Goal: Information Seeking & Learning: Learn about a topic

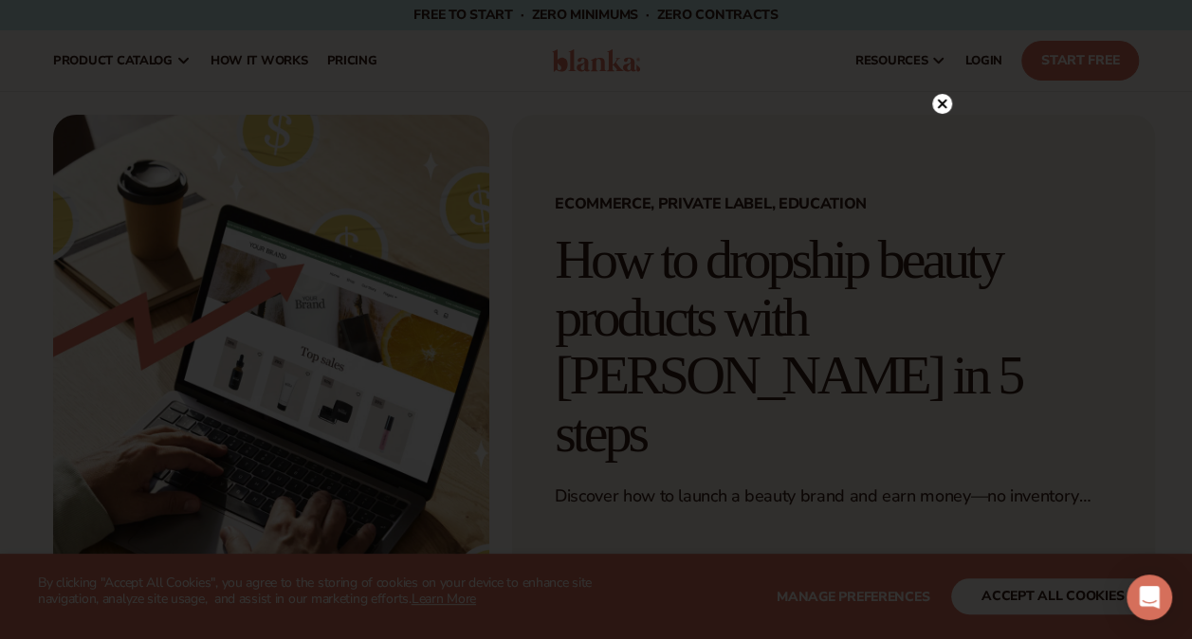
click at [949, 112] on icon at bounding box center [942, 104] width 20 height 20
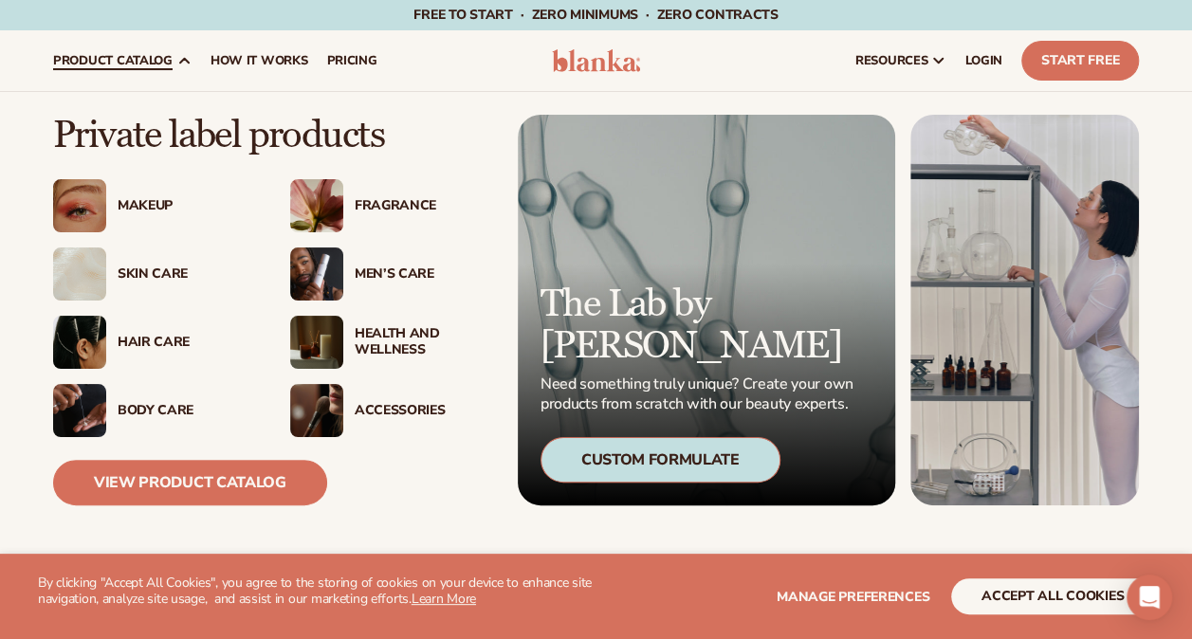
click at [165, 275] on div "Skin Care" at bounding box center [185, 275] width 135 height 16
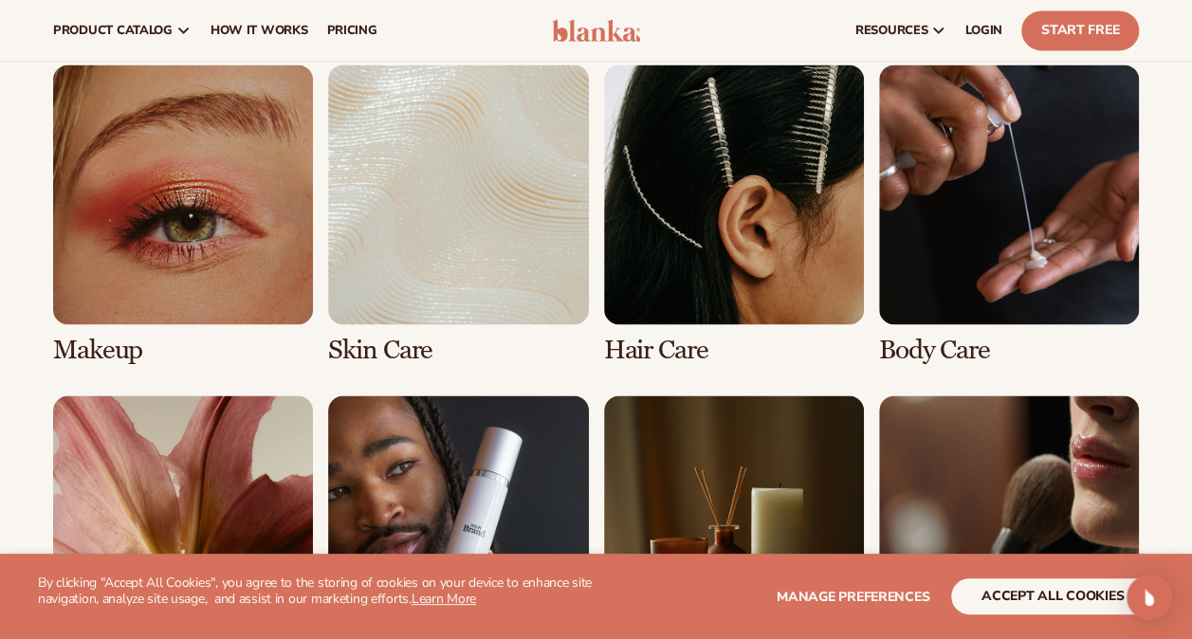
scroll to position [1331, 0]
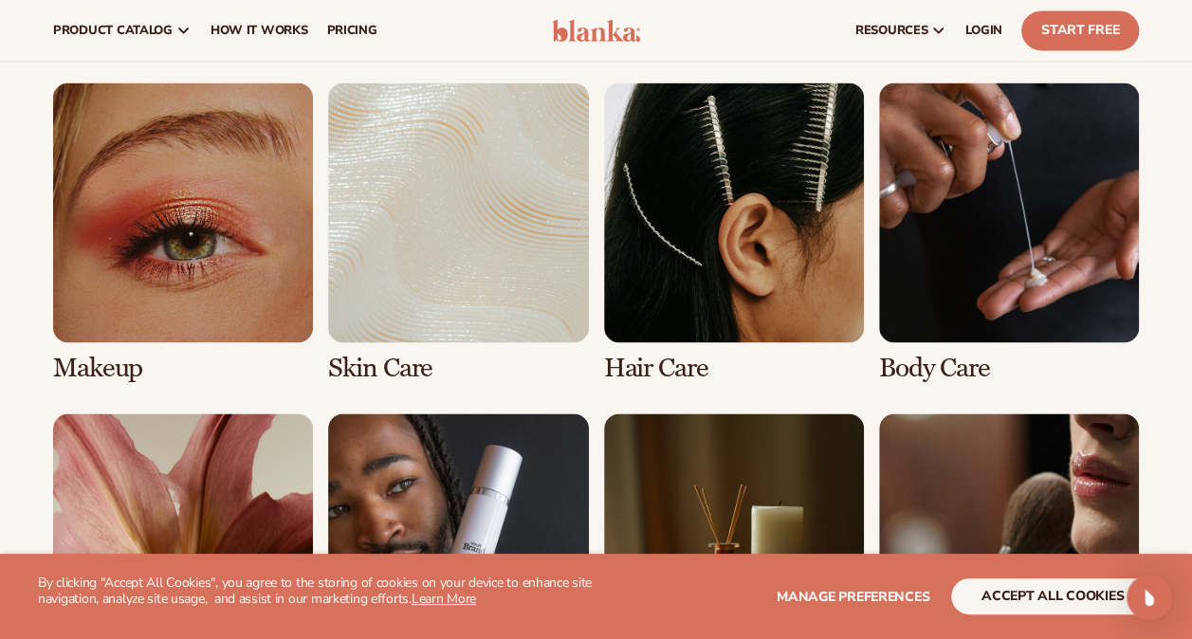
click at [1011, 248] on link "4 / 8" at bounding box center [1009, 233] width 260 height 301
click at [1007, 275] on link "4 / 8" at bounding box center [1009, 233] width 260 height 301
click at [452, 262] on link "2 / 8" at bounding box center [458, 233] width 260 height 301
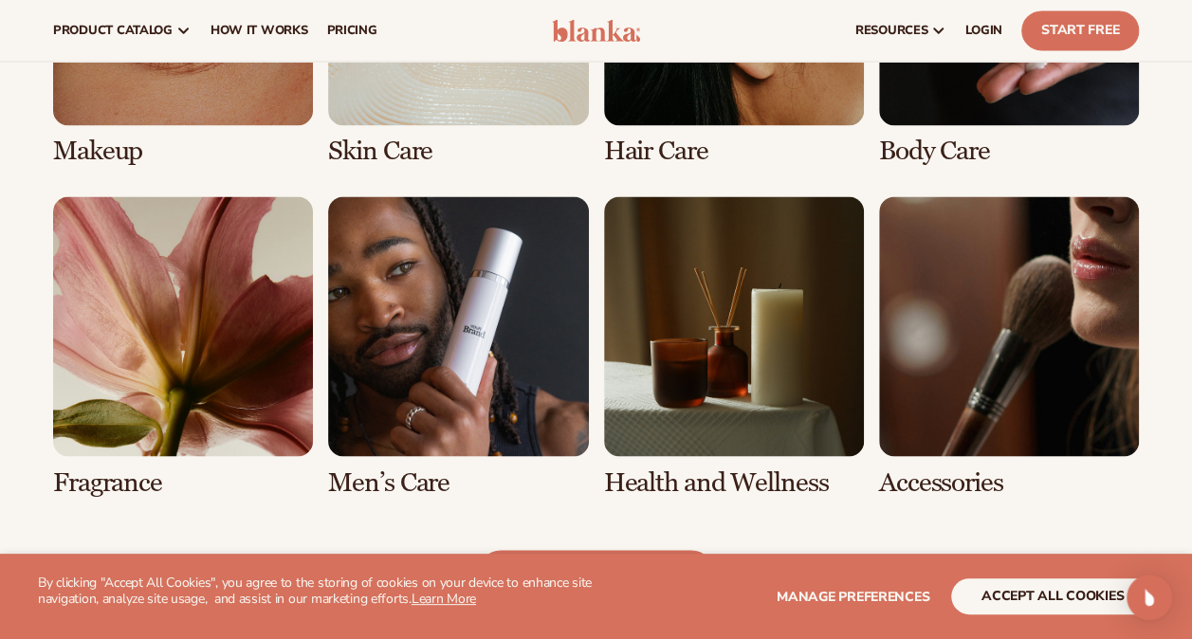
scroll to position [567, 0]
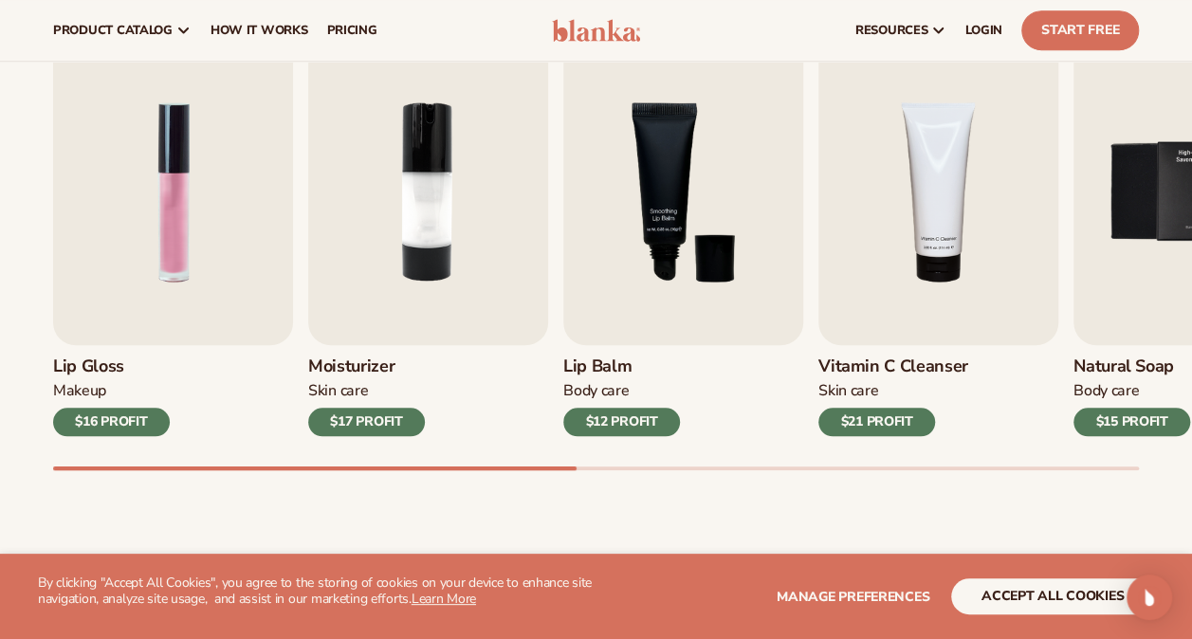
scroll to position [624, 0]
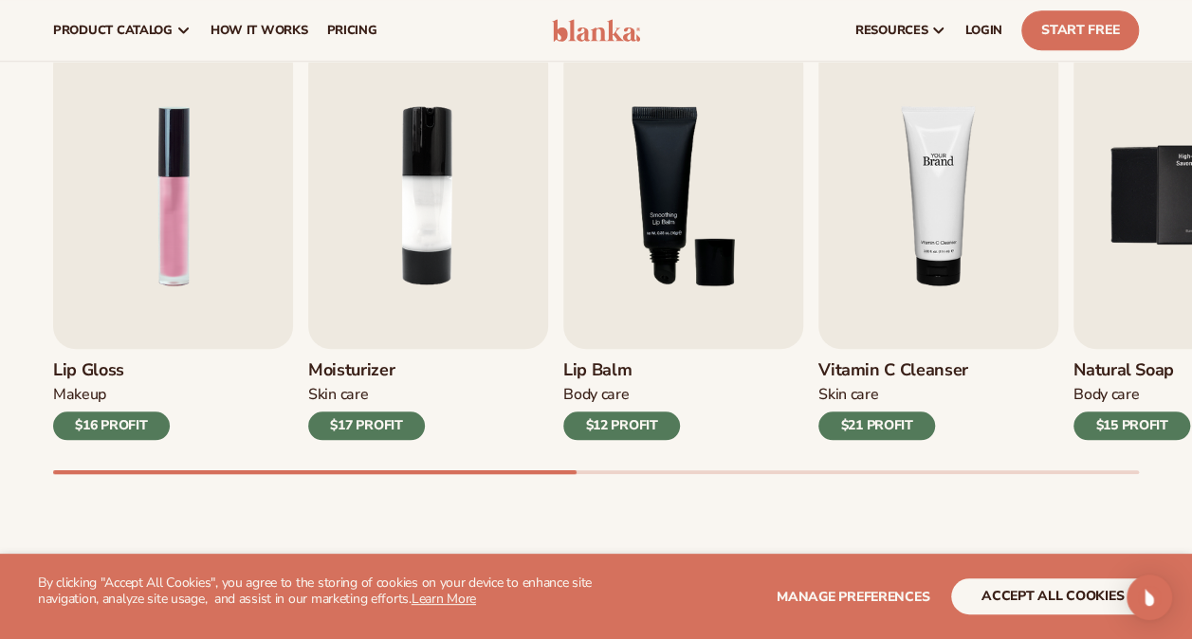
click at [920, 303] on img "4 / 9" at bounding box center [939, 196] width 240 height 306
click at [908, 363] on h3 "Vitamin C Cleanser" at bounding box center [894, 370] width 150 height 21
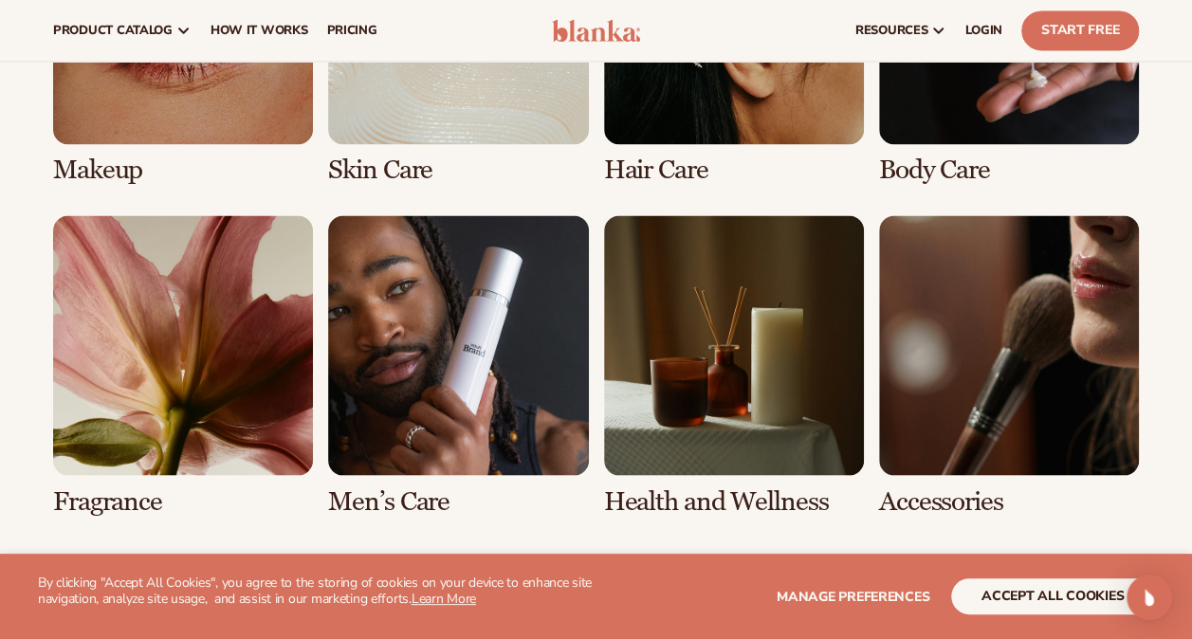
scroll to position [1538, 0]
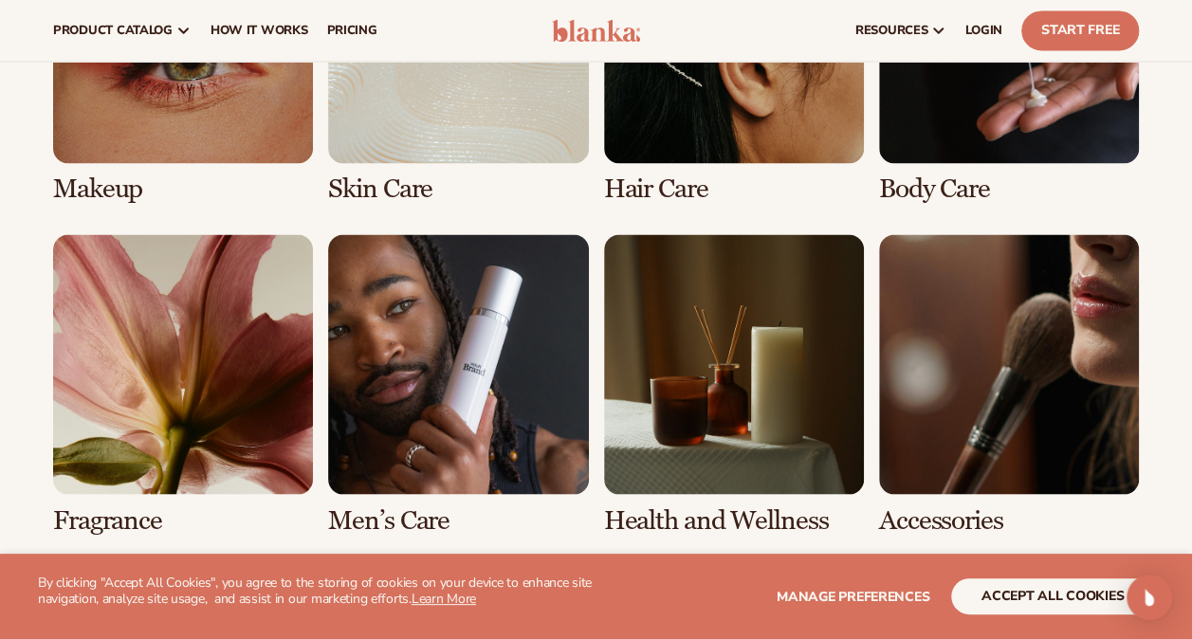
click at [118, 370] on link "5 / 8" at bounding box center [183, 384] width 260 height 301
click at [115, 524] on link "5 / 8" at bounding box center [183, 384] width 260 height 301
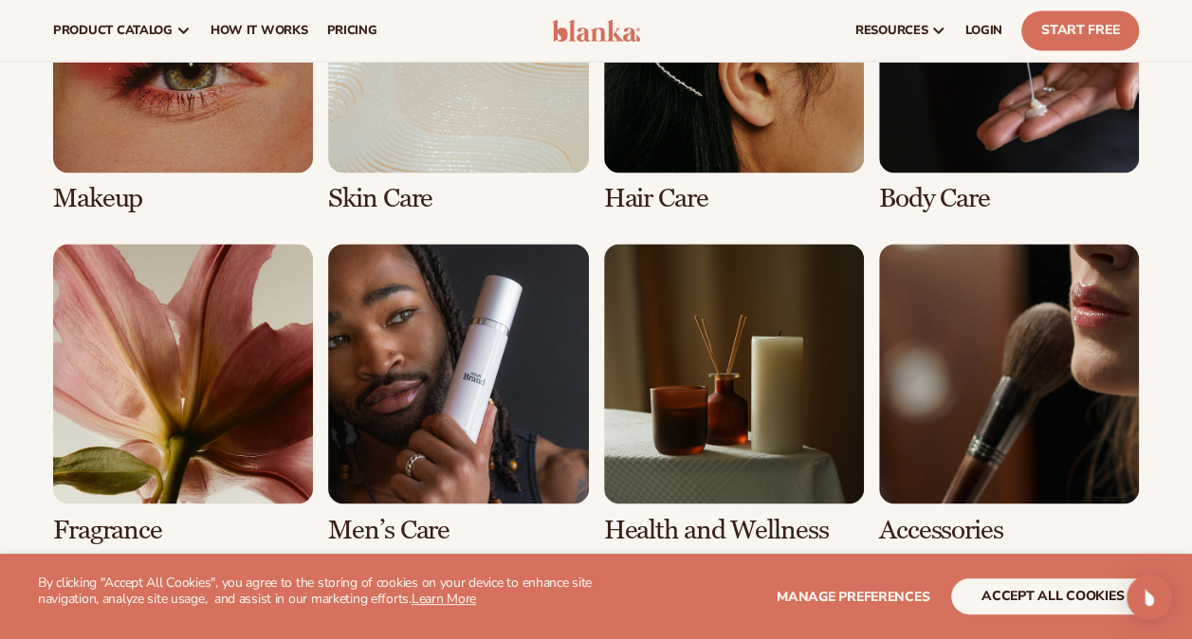
scroll to position [1452, 0]
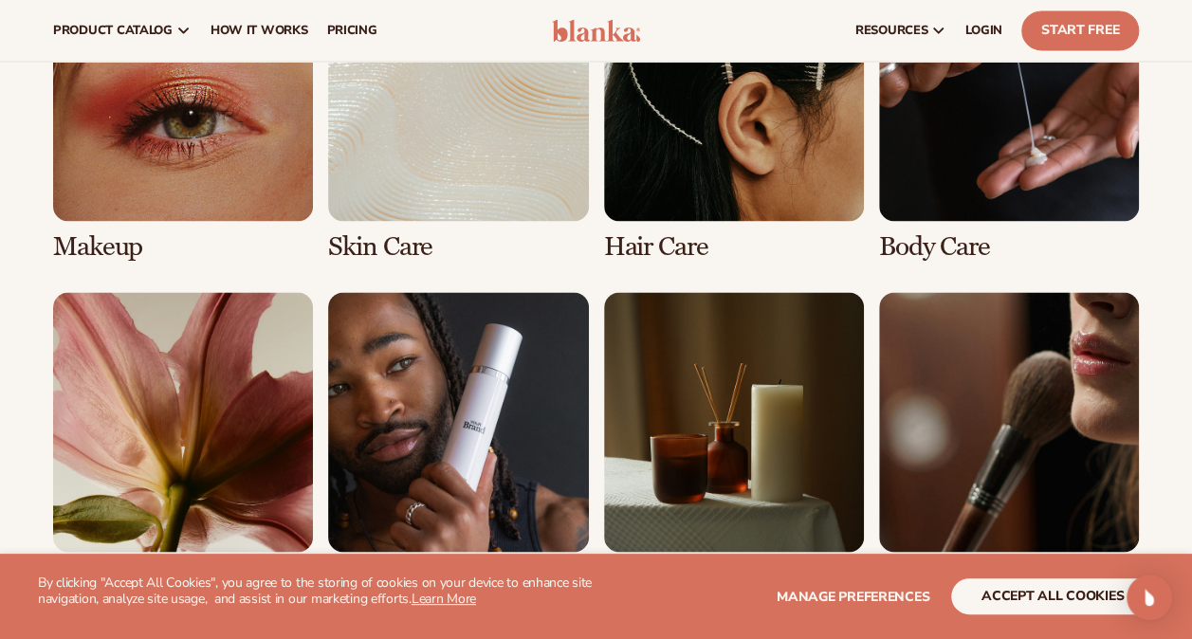
click at [994, 146] on link "4 / 8" at bounding box center [1009, 111] width 260 height 301
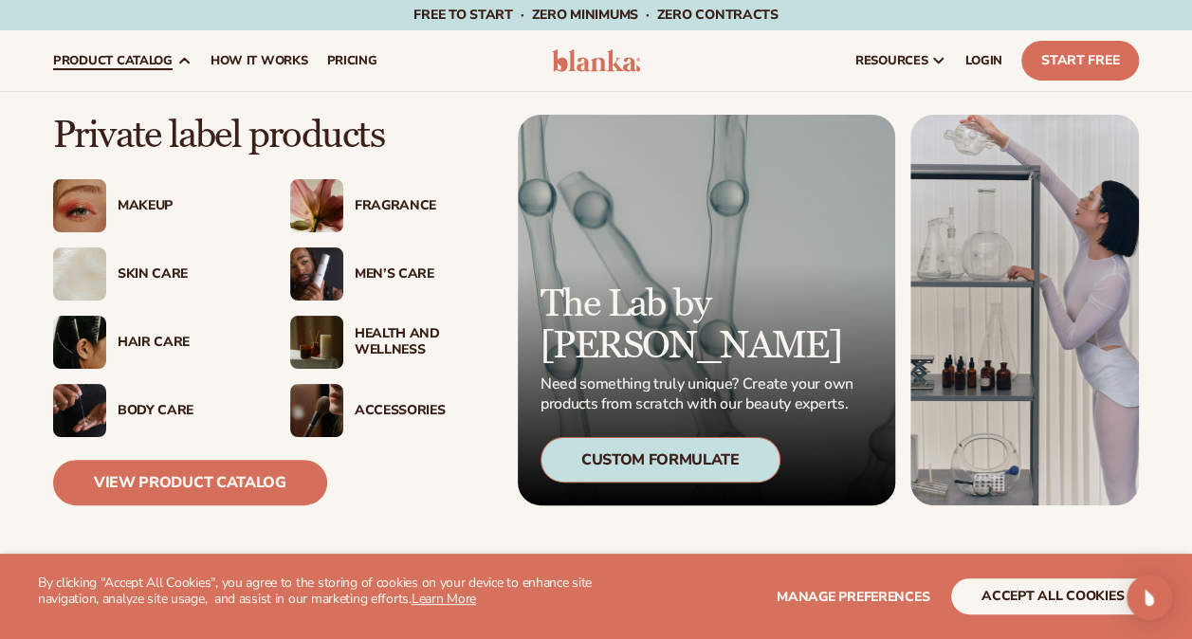
click at [159, 61] on span "product catalog" at bounding box center [113, 60] width 120 height 15
click at [111, 336] on div "Hair Care" at bounding box center [179, 343] width 146 height 16
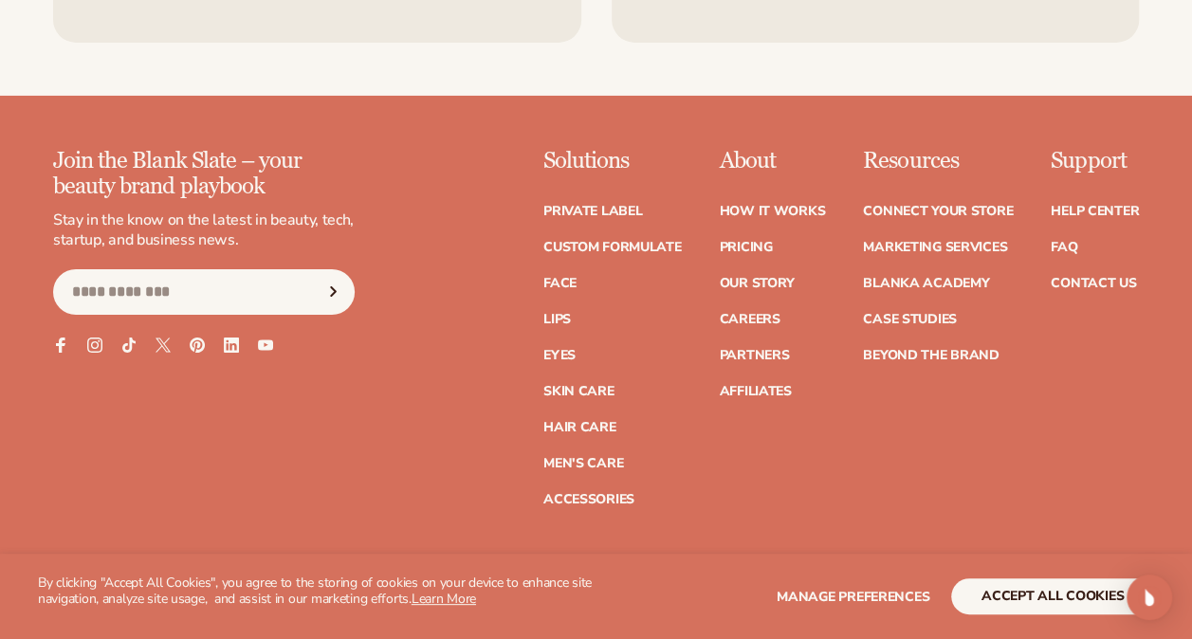
scroll to position [3443, 0]
